Goal: Find specific page/section: Find specific page/section

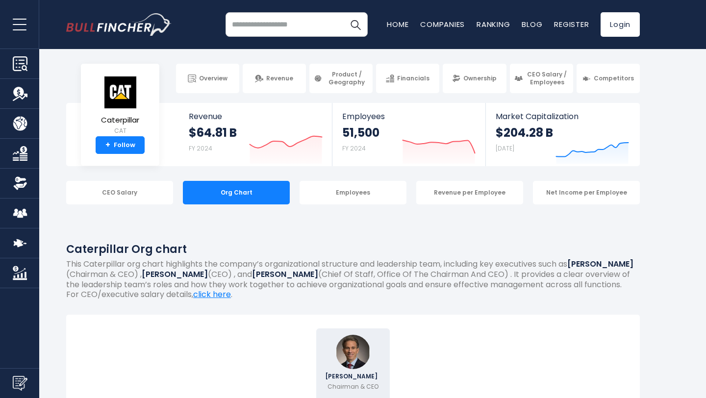
click at [267, 25] on input "search" at bounding box center [296, 24] width 142 height 24
type input "**********"
click at [343, 12] on button "Search" at bounding box center [355, 24] width 24 height 24
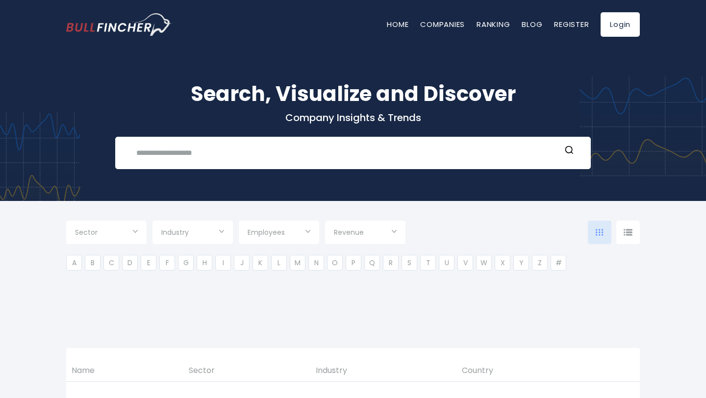
type input "***"
